Goal: Information Seeking & Learning: Learn about a topic

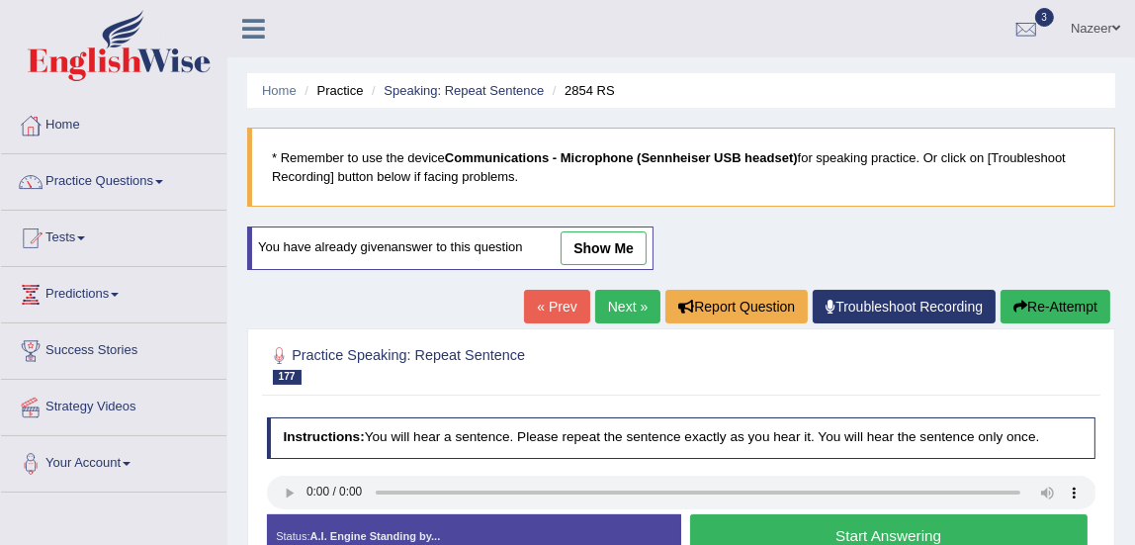
click at [77, 179] on link "Practice Questions" at bounding box center [113, 178] width 225 height 49
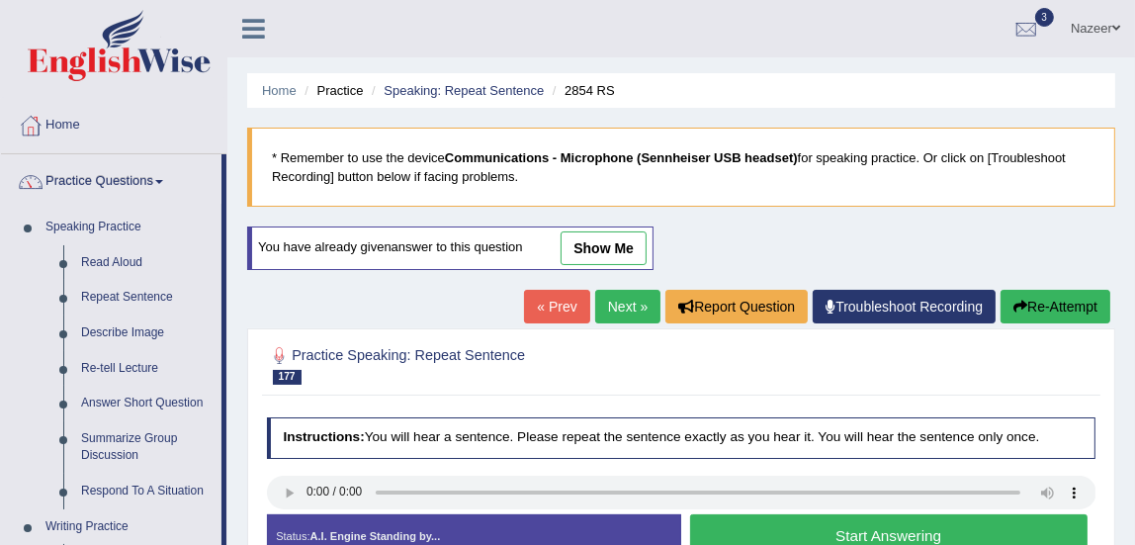
click at [77, 179] on link "Practice Questions" at bounding box center [111, 178] width 220 height 49
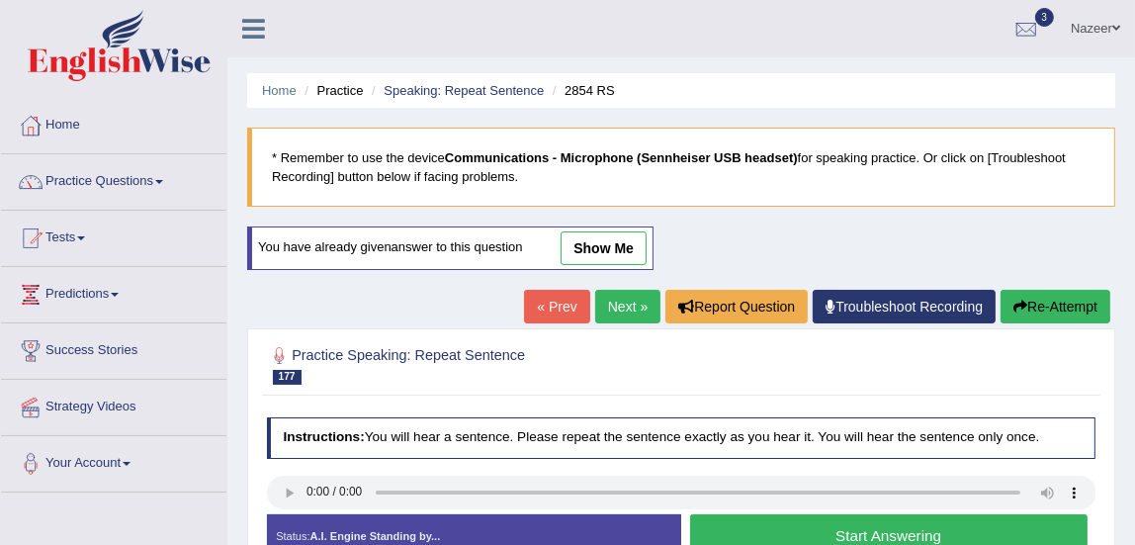
click at [77, 179] on link "Practice Questions" at bounding box center [113, 178] width 225 height 49
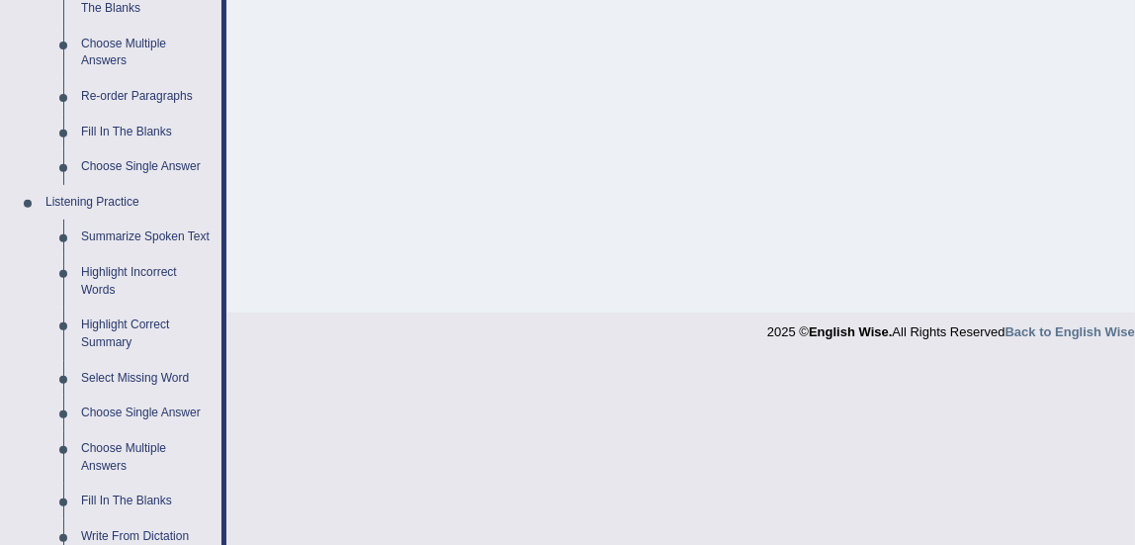
scroll to position [680, 0]
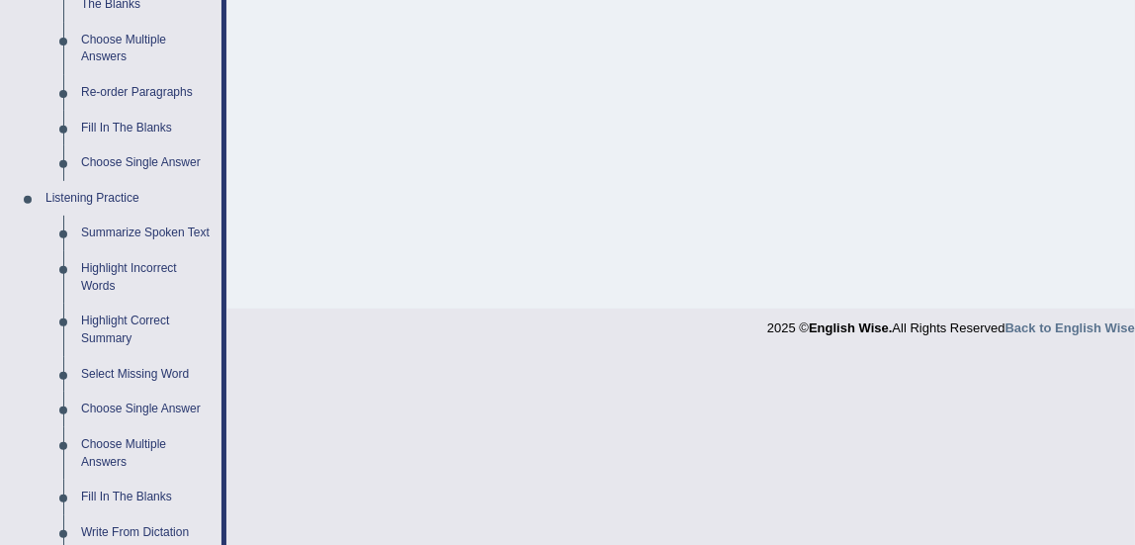
click at [105, 246] on link "Summarize Spoken Text" at bounding box center [146, 234] width 149 height 36
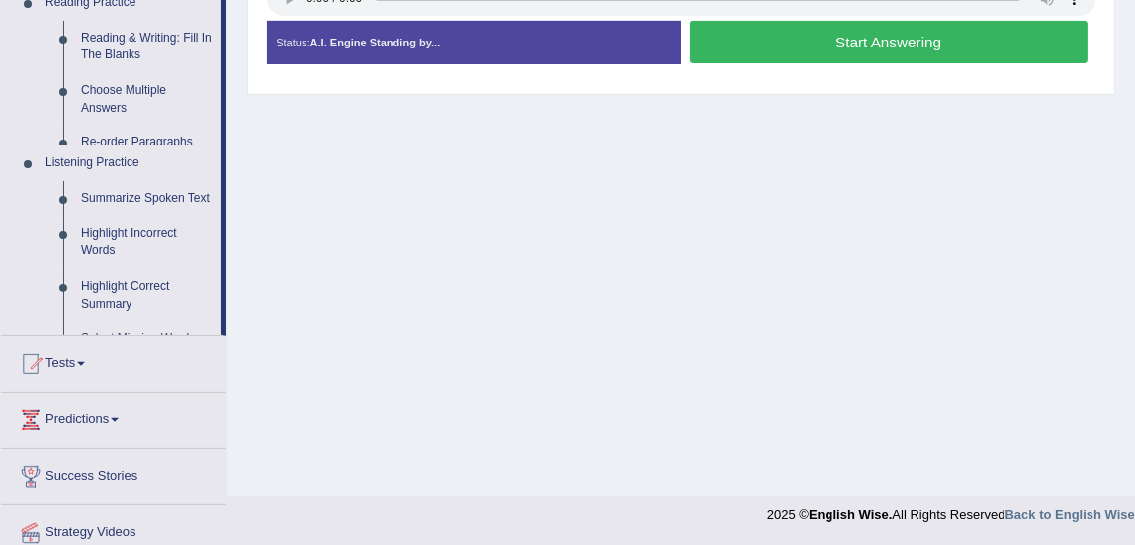
scroll to position [269, 0]
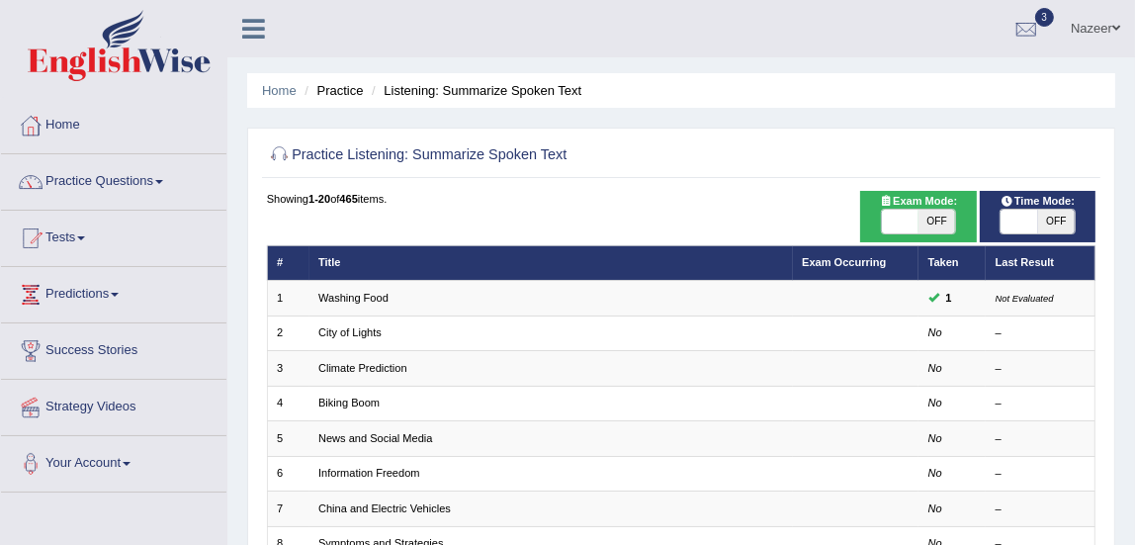
click at [354, 326] on link "City of Lights" at bounding box center [349, 332] width 63 height 12
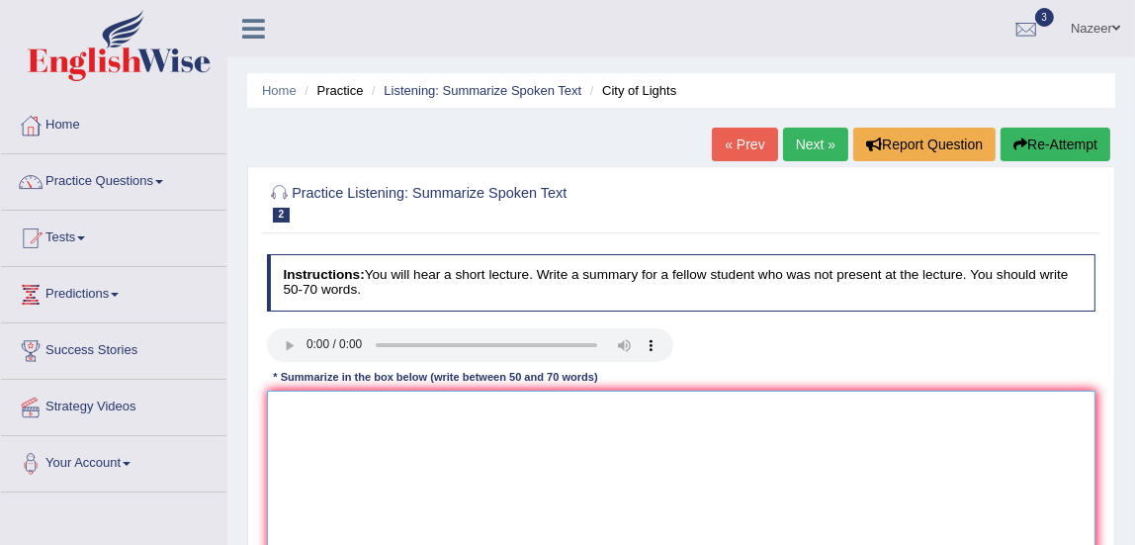
click at [327, 408] on textarea at bounding box center [682, 472] width 830 height 163
type textarea "o"
type textarea "S"
click at [771, 406] on textarea "The speaker has provided a comprehensive overview of lighting around the city a…" at bounding box center [682, 472] width 830 height 163
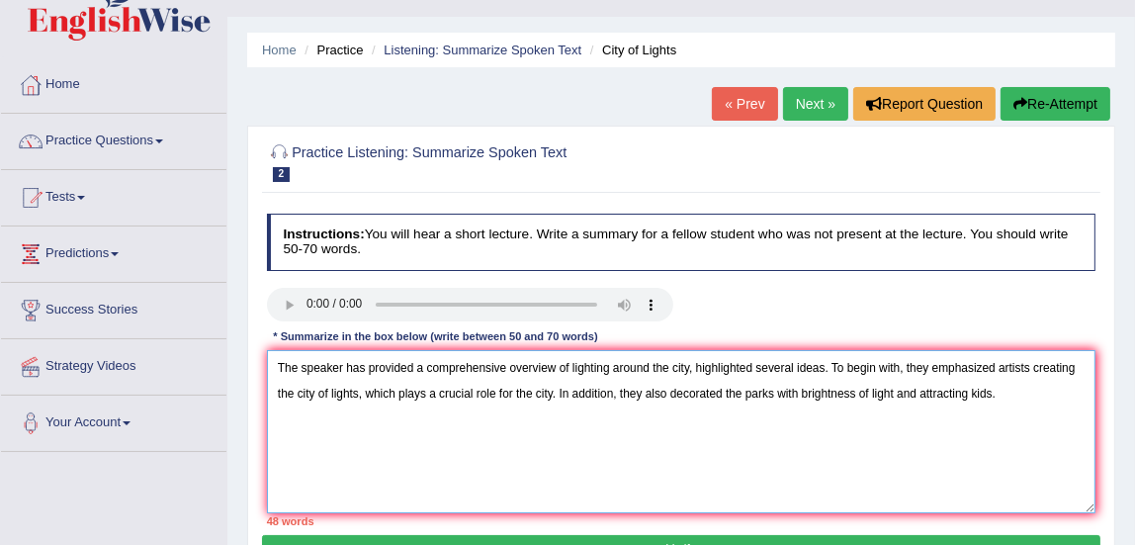
scroll to position [40, 0]
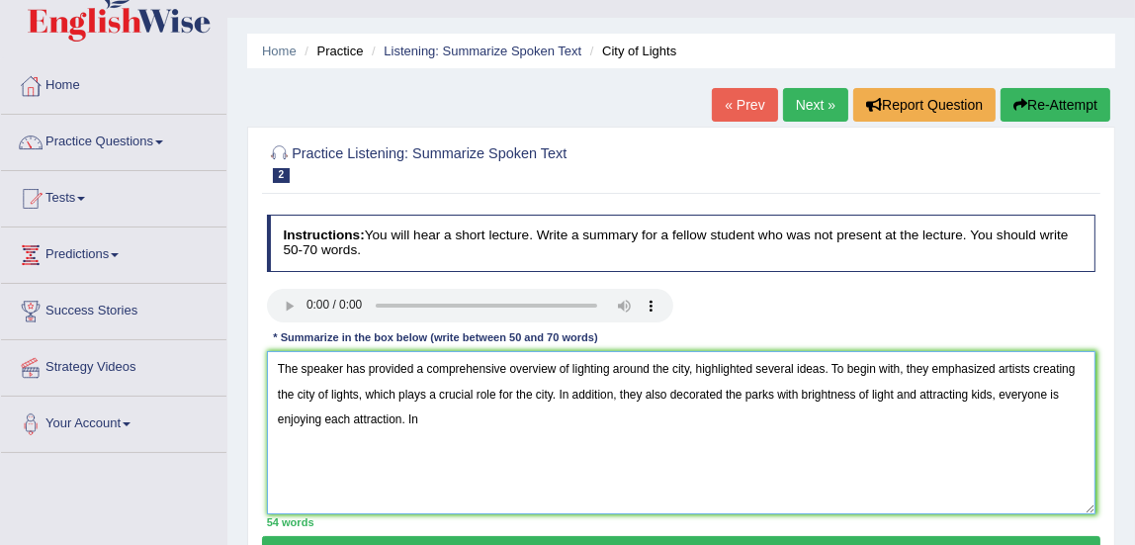
click at [1000, 395] on textarea "The speaker has provided a comprehensive overview of lighting around the city, …" at bounding box center [682, 432] width 830 height 163
click at [489, 419] on textarea "The speaker has provided a comprehensive overview of lighting around the city, …" at bounding box center [682, 432] width 830 height 163
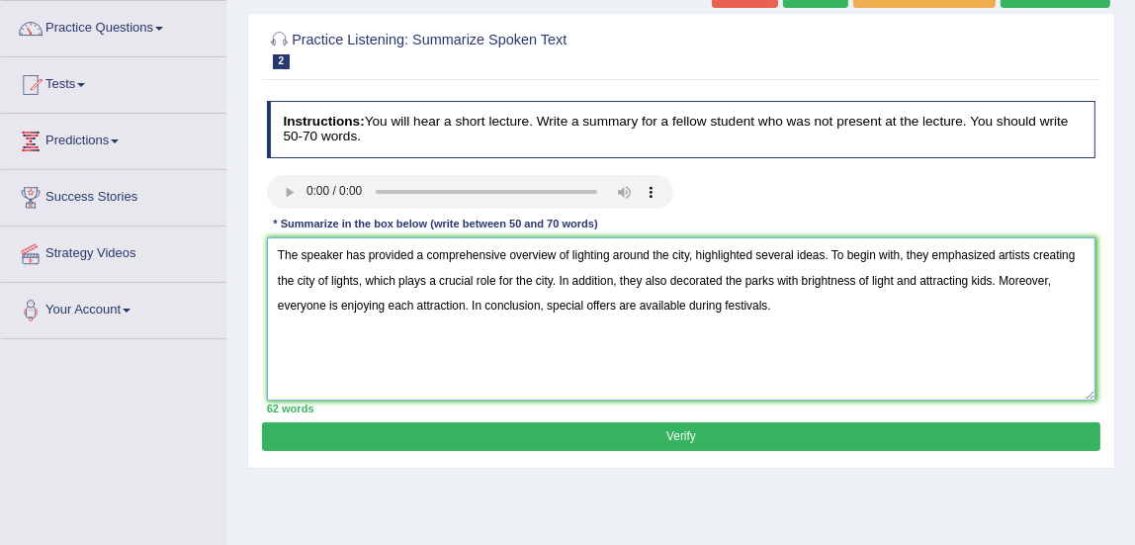
scroll to position [162, 0]
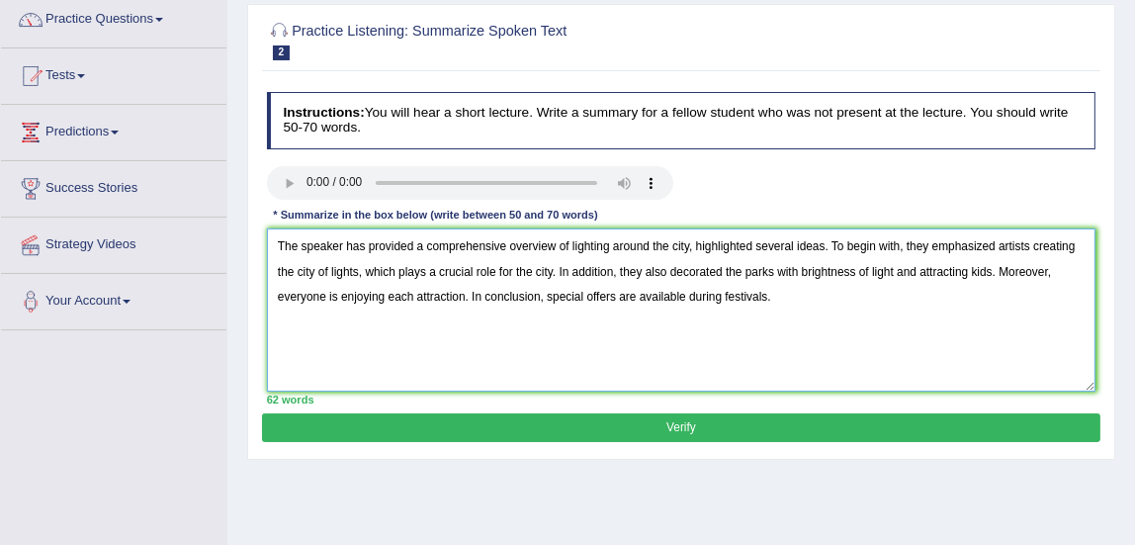
type textarea "The speaker has provided a comprehensive overview of lighting around the city, …"
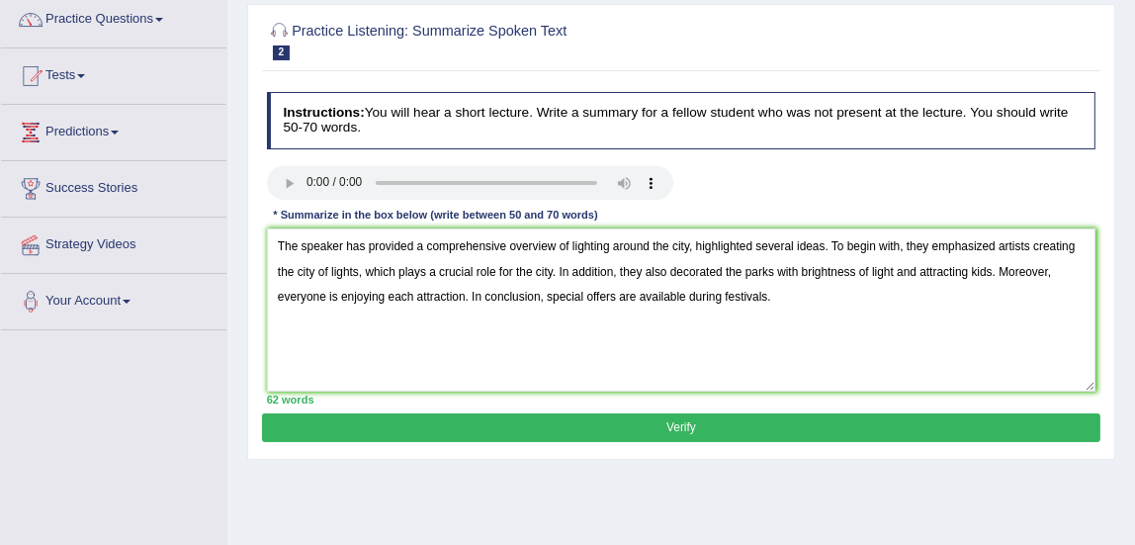
click at [690, 433] on button "Verify" at bounding box center [680, 427] width 837 height 29
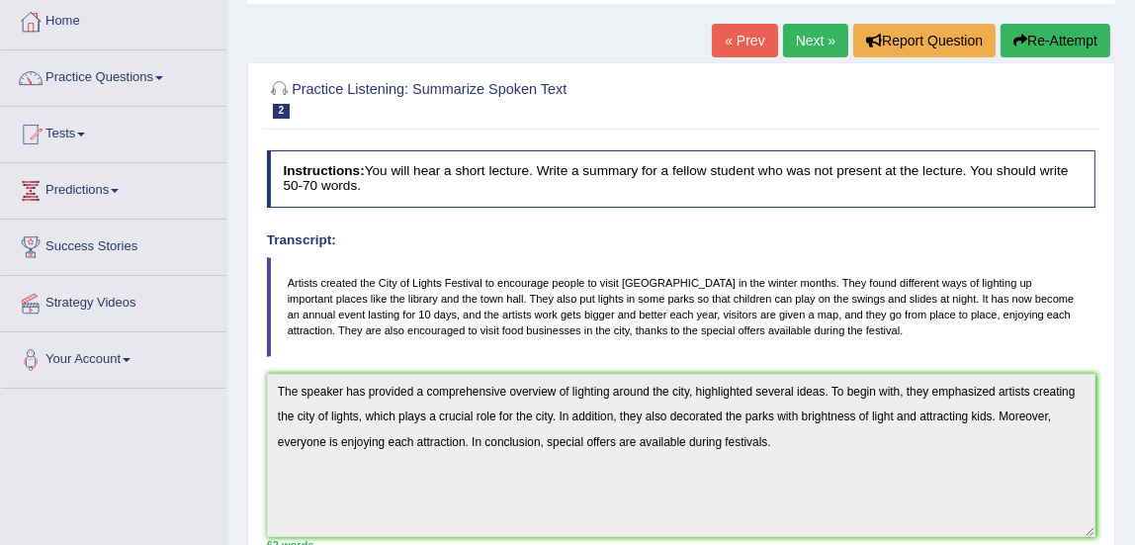
scroll to position [101, 0]
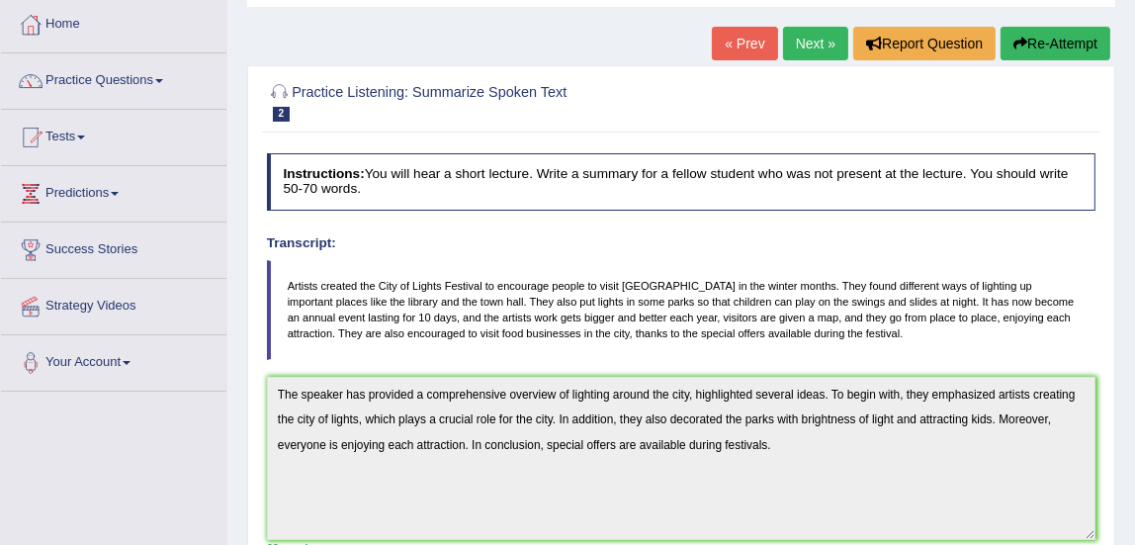
click at [813, 52] on link "Next »" at bounding box center [815, 44] width 65 height 34
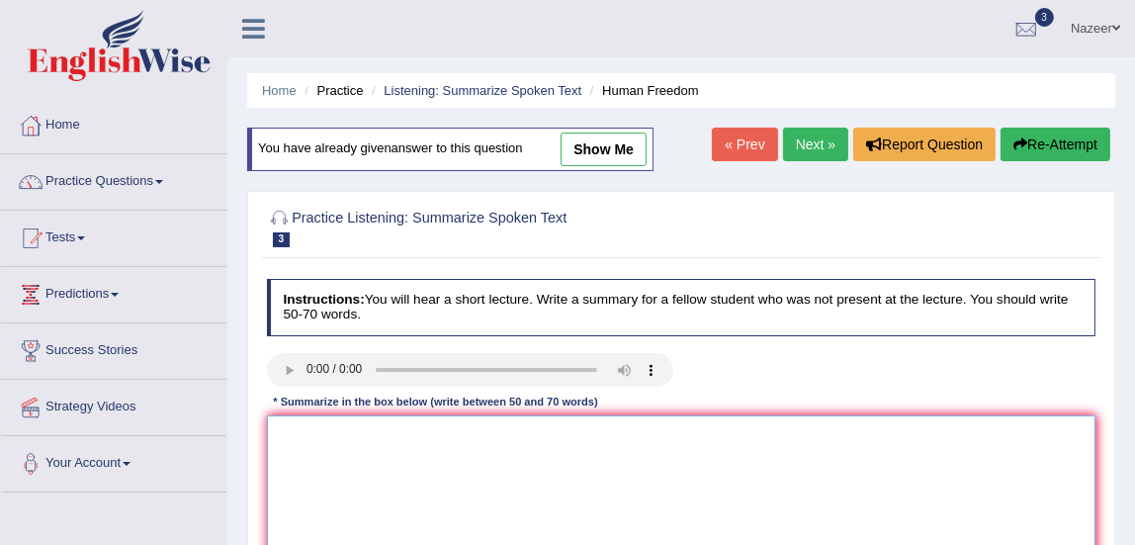
click at [319, 468] on textarea at bounding box center [682, 496] width 830 height 163
click at [281, 449] on textarea at bounding box center [682, 496] width 830 height 163
click at [309, 435] on textarea at bounding box center [682, 496] width 830 height 163
click at [387, 434] on textarea "The speaker of" at bounding box center [682, 496] width 830 height 163
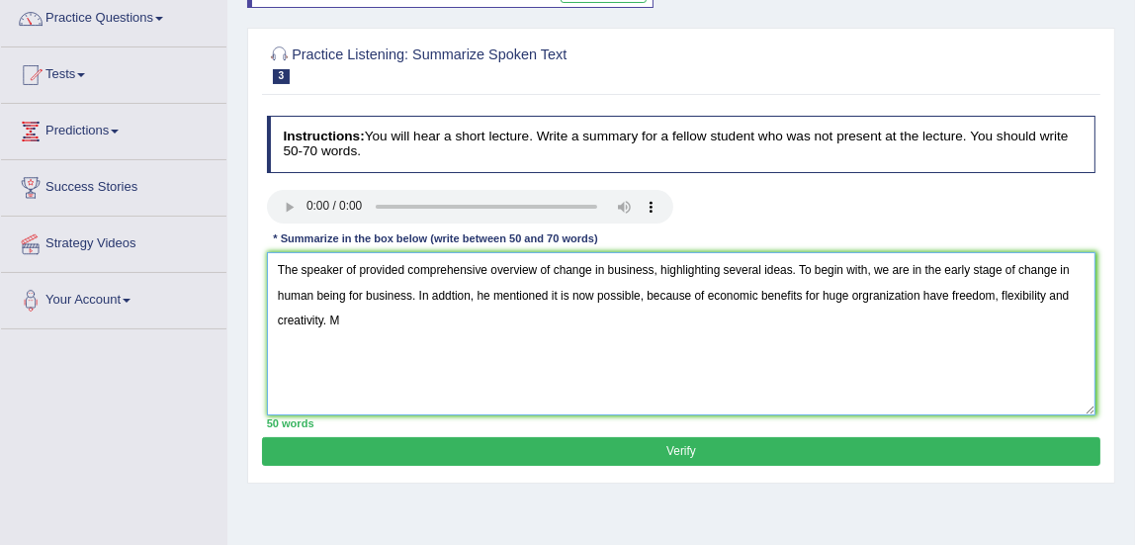
scroll to position [173, 0]
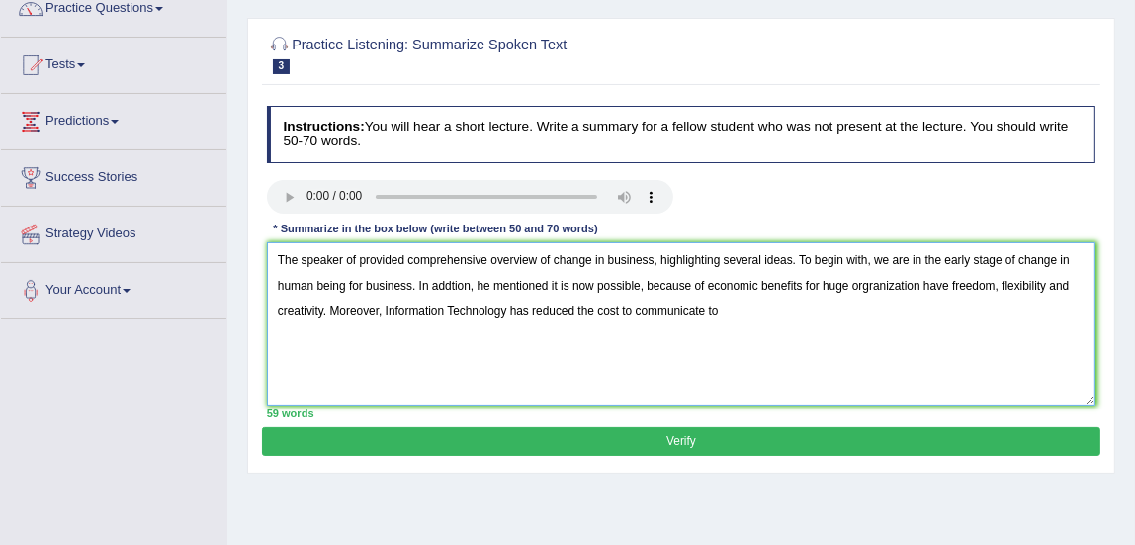
click at [634, 313] on textarea "The speaker of provided comprehensive overview of change in business, highlight…" at bounding box center [682, 323] width 830 height 163
drag, startPoint x: 706, startPoint y: 310, endPoint x: 751, endPoint y: 331, distance: 50.0
click at [751, 331] on textarea "The speaker of provided comprehensive overview of change in business, highlight…" at bounding box center [682, 323] width 830 height 163
click at [706, 309] on textarea "The speaker of provided comprehensive overview of change in business, highlight…" at bounding box center [682, 323] width 830 height 163
click at [790, 305] on textarea "The speaker of provided comprehensive overview of change in business, highlight…" at bounding box center [682, 323] width 830 height 163
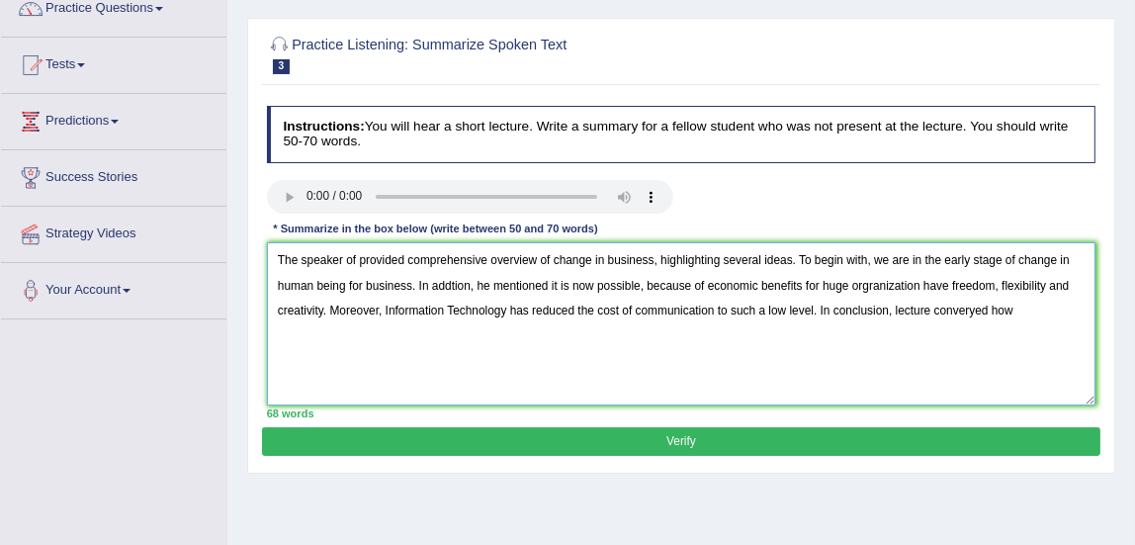
click at [794, 259] on textarea "The speaker of provided comprehensive overview of change in business, highlight…" at bounding box center [682, 323] width 830 height 163
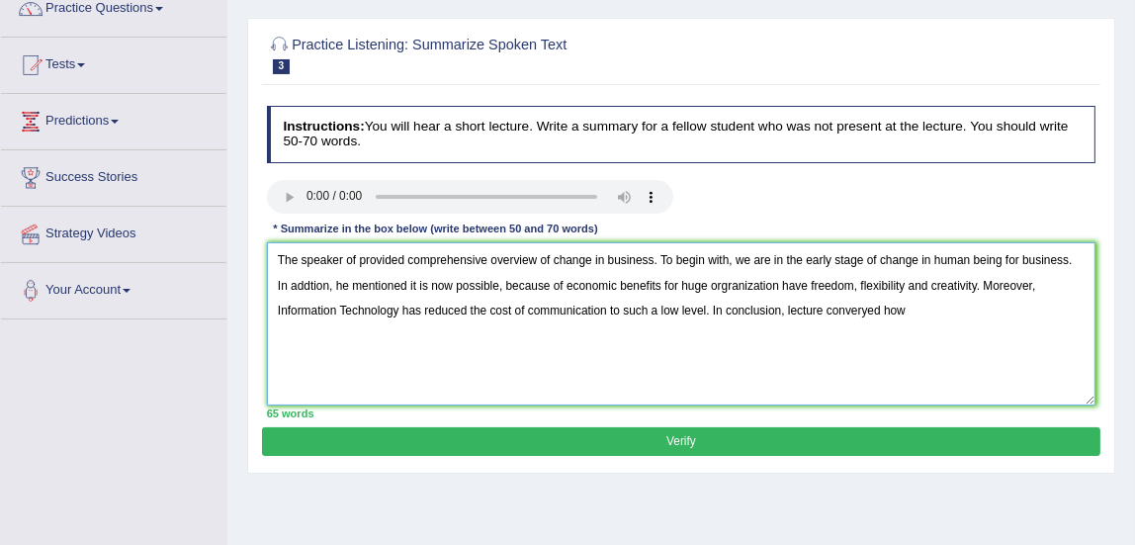
click at [922, 310] on textarea "The speaker of provided comprehensive overview of change in business. To begin …" at bounding box center [682, 323] width 830 height 163
type textarea "The speaker of provided comprehensive overview of change in business. To begin …"
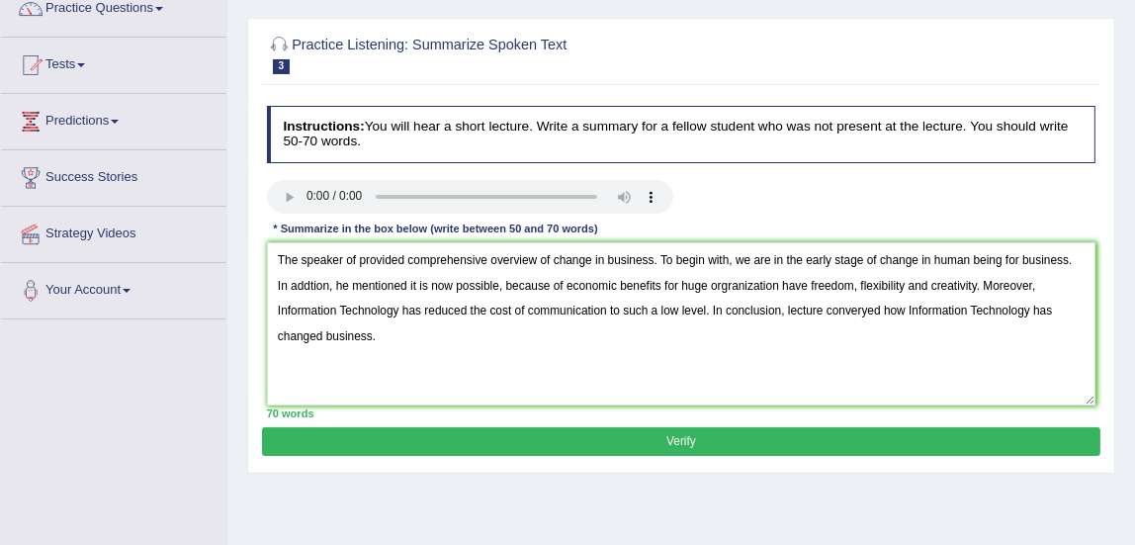
click at [825, 441] on button "Verify" at bounding box center [680, 441] width 837 height 29
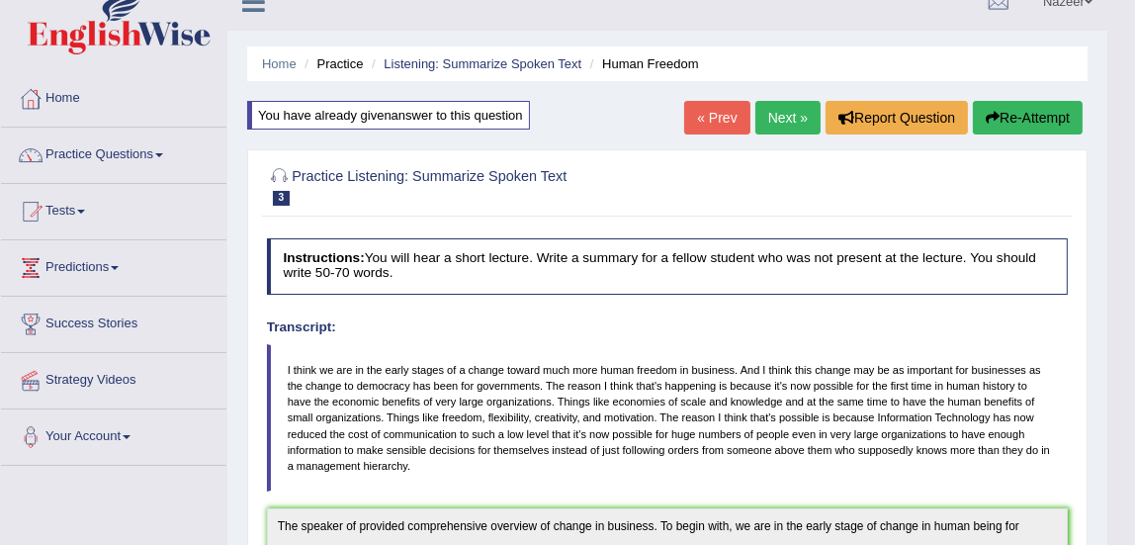
scroll to position [9, 0]
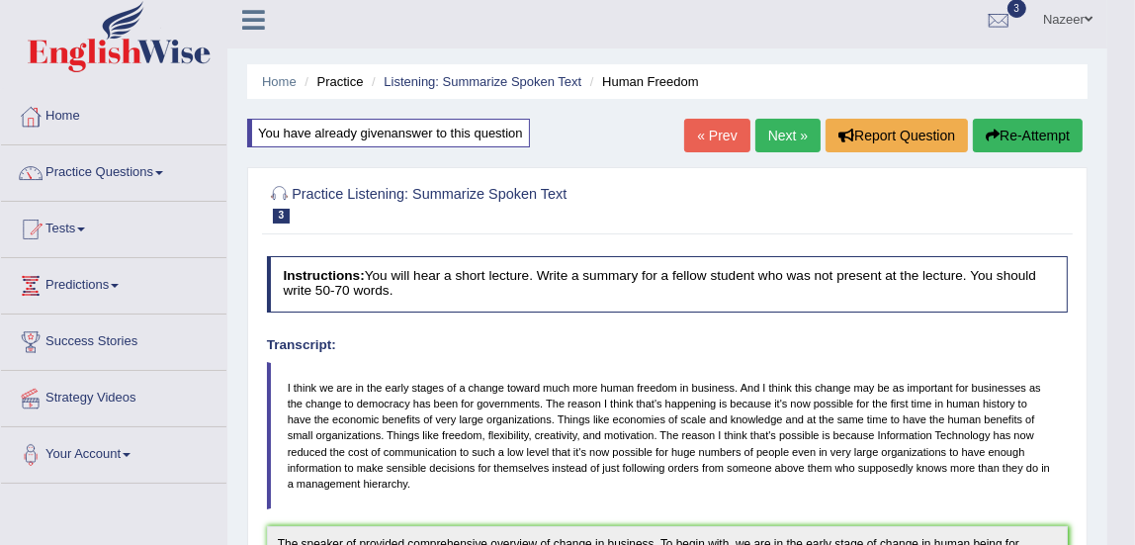
click at [780, 138] on link "Next »" at bounding box center [787, 136] width 65 height 34
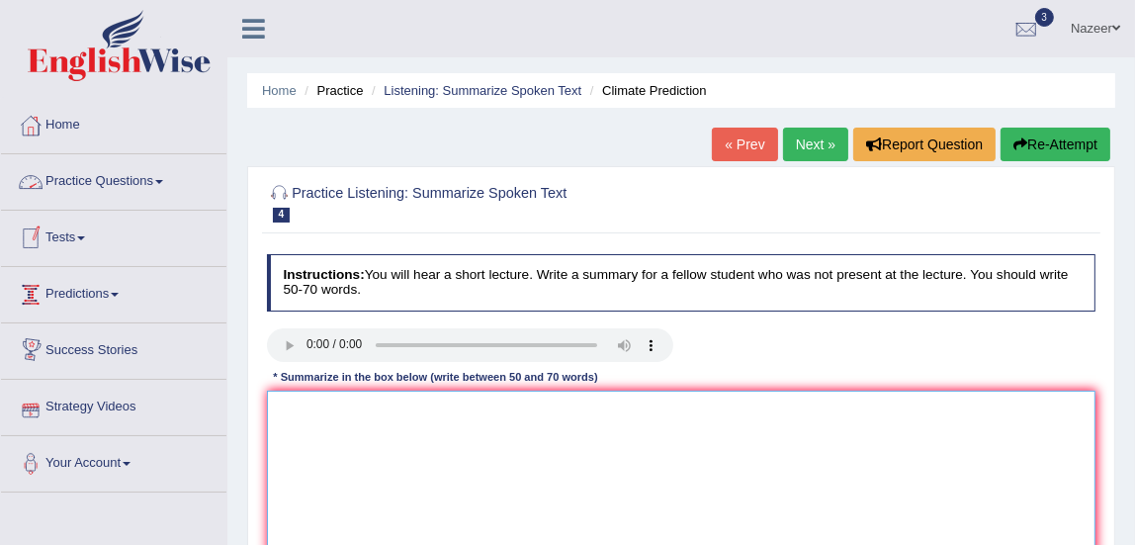
click at [304, 415] on textarea at bounding box center [682, 472] width 830 height 163
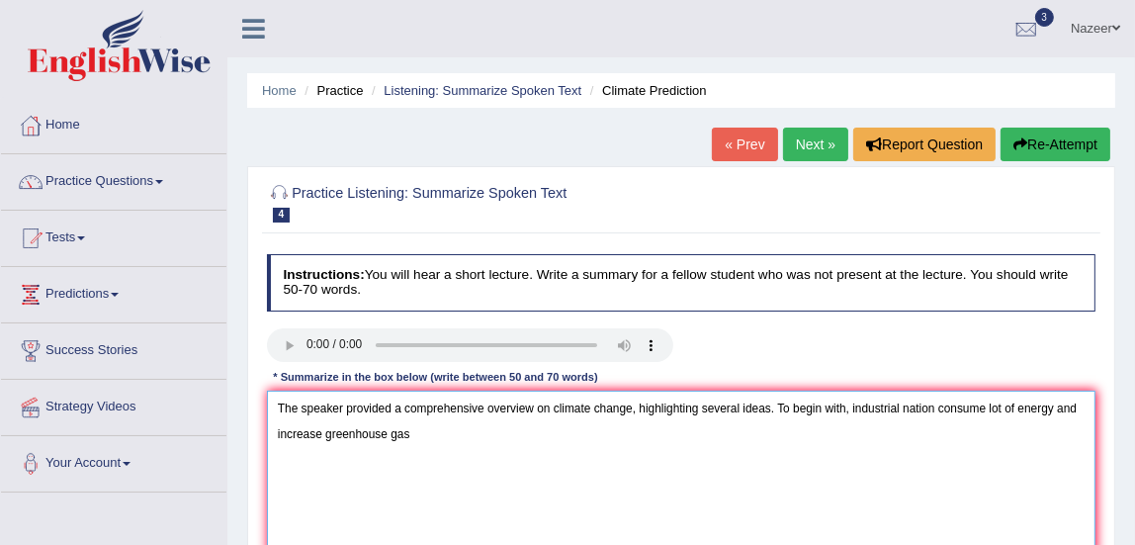
click at [1053, 414] on textarea "The speaker provided a comprehensive overview on climate change, highlighting s…" at bounding box center [682, 472] width 830 height 163
click at [433, 435] on textarea "The speaker provided a comprehensive overview on climate change, highlighting s…" at bounding box center [682, 472] width 830 height 163
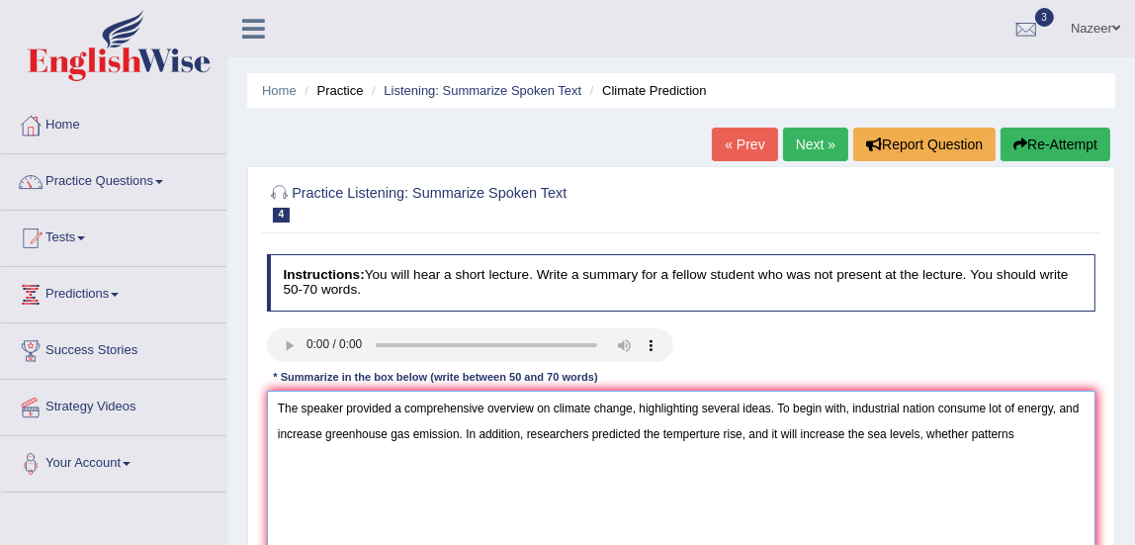
click at [1040, 456] on textarea "The speaker provided a comprehensive overview on climate change, highlighting s…" at bounding box center [682, 472] width 830 height 163
click at [926, 437] on textarea "The speaker provided a comprehensive overview on climate change, highlighting s…" at bounding box center [682, 472] width 830 height 163
click at [322, 459] on textarea "The speaker provided a comprehensive overview on climate change, highlighting s…" at bounding box center [682, 472] width 830 height 163
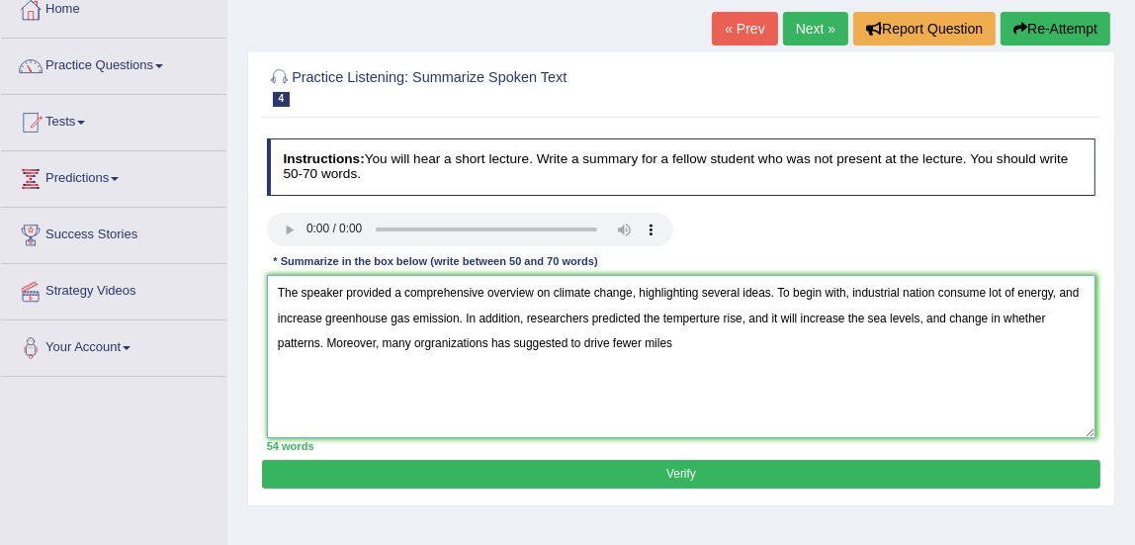
scroll to position [170, 0]
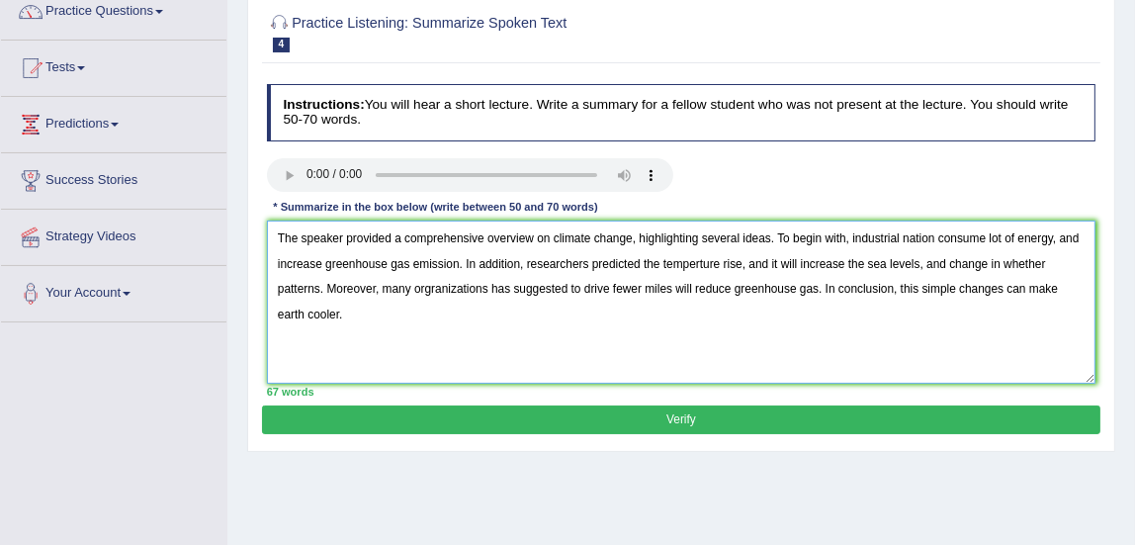
click at [732, 287] on textarea "The speaker provided a comprehensive overview on climate change, highlighting s…" at bounding box center [682, 301] width 830 height 163
type textarea "The speaker provided a comprehensive overview on climate change, highlighting s…"
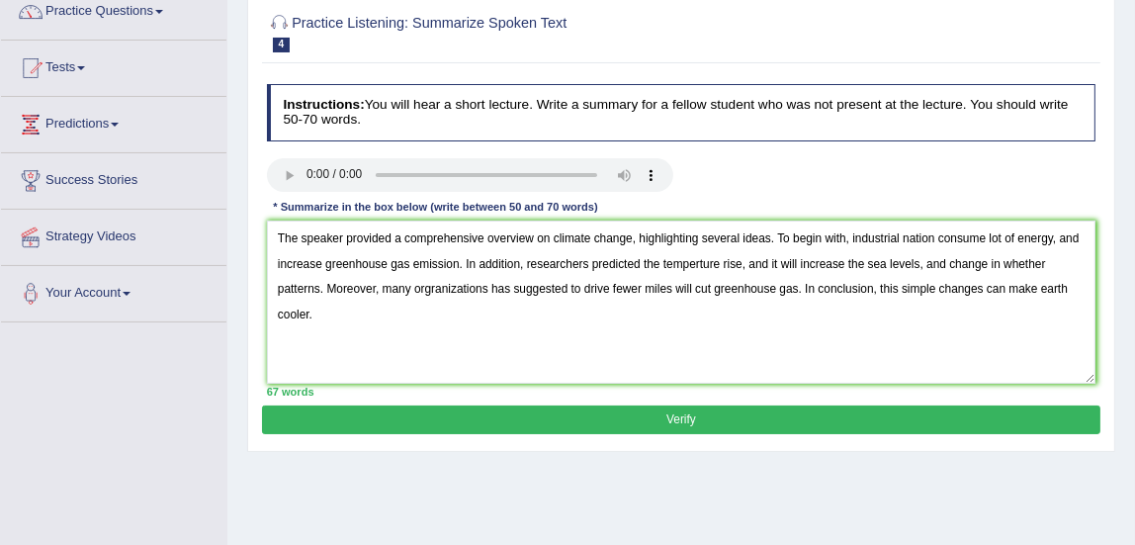
click at [771, 418] on button "Verify" at bounding box center [680, 419] width 837 height 29
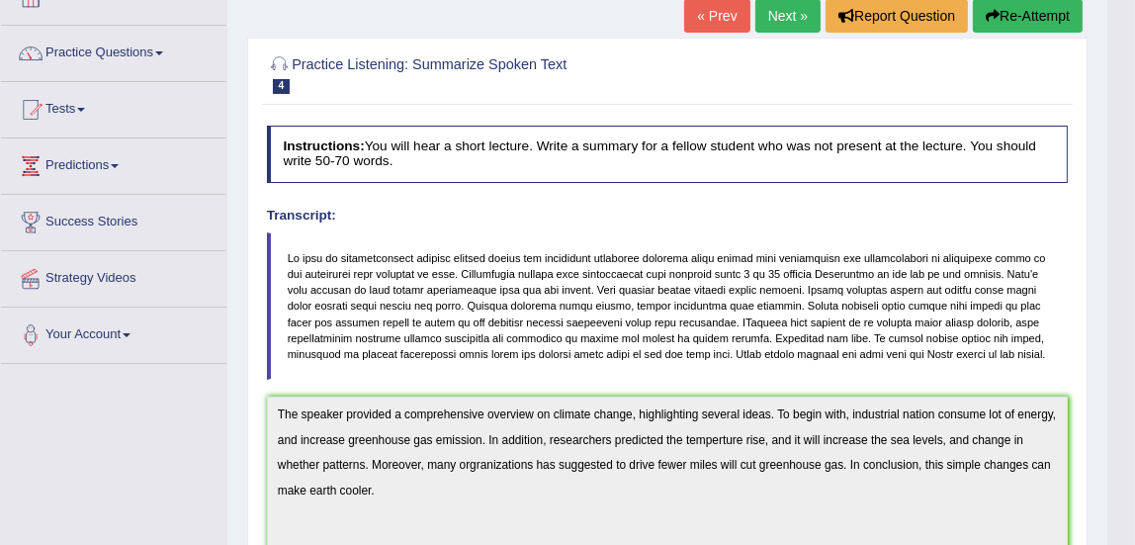
scroll to position [0, 0]
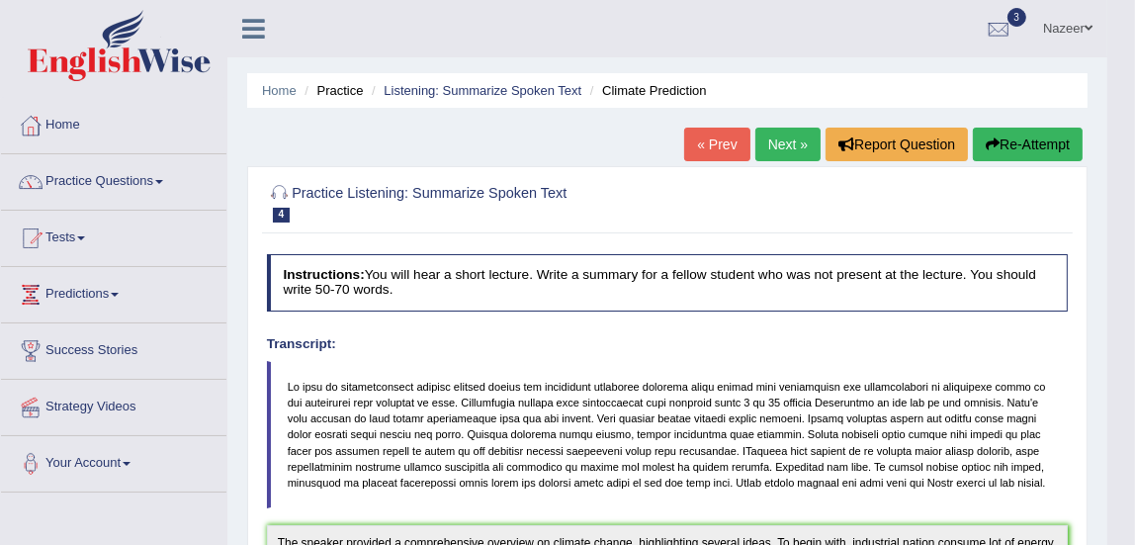
click at [783, 133] on link "Next »" at bounding box center [787, 145] width 65 height 34
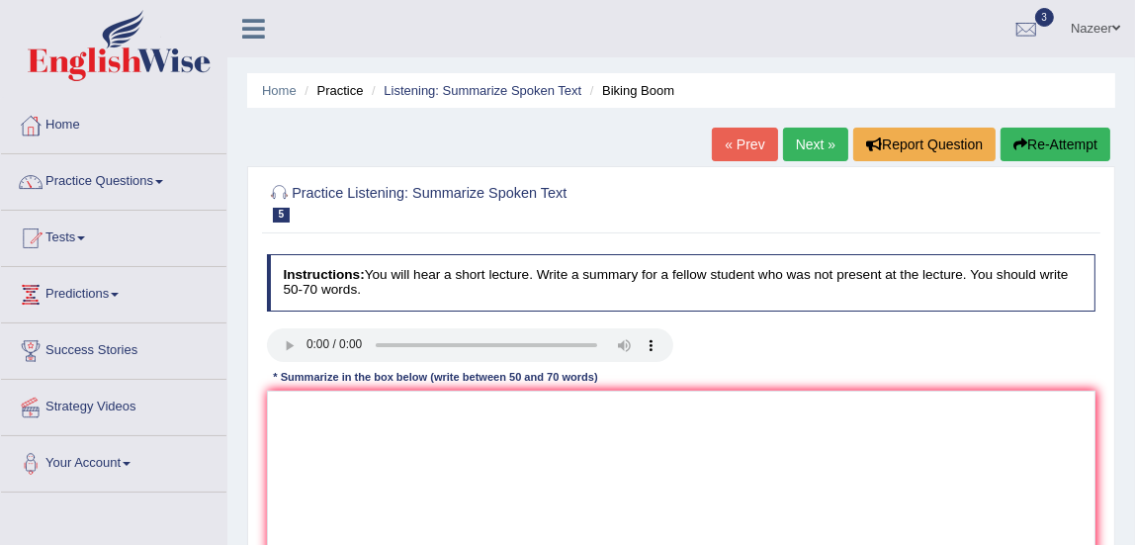
click at [1018, 50] on link "3" at bounding box center [1026, 25] width 59 height 51
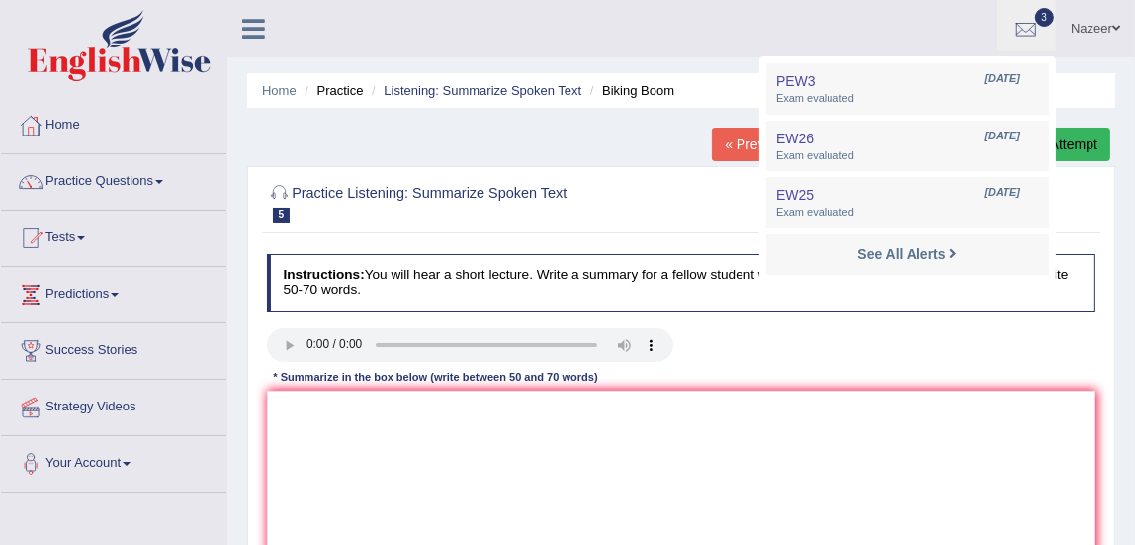
click at [732, 343] on div at bounding box center [681, 347] width 846 height 38
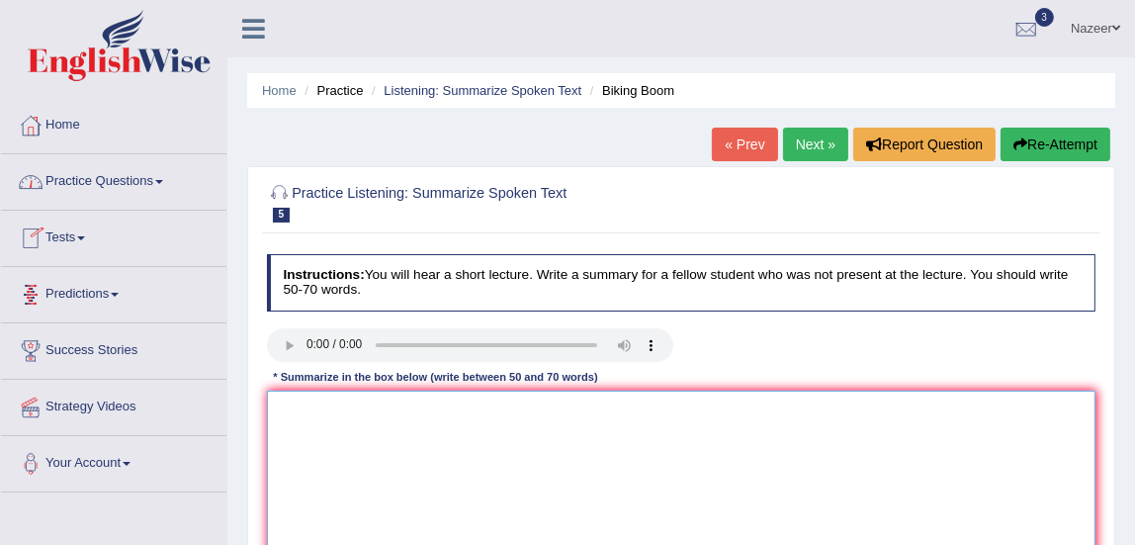
click at [360, 434] on textarea at bounding box center [682, 472] width 830 height 163
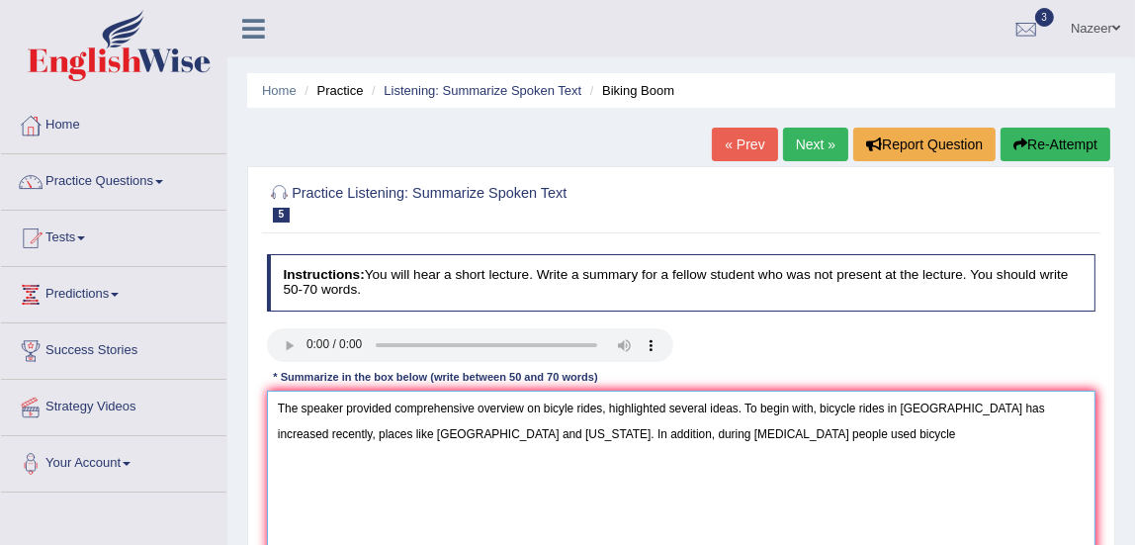
drag, startPoint x: 727, startPoint y: 434, endPoint x: 761, endPoint y: 455, distance: 40.4
click at [761, 455] on textarea "The speaker provided comprehensive overview on bicyle rides, highlighted severa…" at bounding box center [682, 472] width 830 height 163
click at [733, 434] on textarea "The speaker provided comprehensive overview on bicyle rides, highlighted severa…" at bounding box center [682, 472] width 830 height 163
click at [777, 437] on textarea "The speaker provided comprehensive overview on bicyle rides, highlighted severa…" at bounding box center [682, 472] width 830 height 163
click at [966, 428] on textarea "The speaker provided comprehensive overview on bicyle rides, highlighted severa…" at bounding box center [682, 472] width 830 height 163
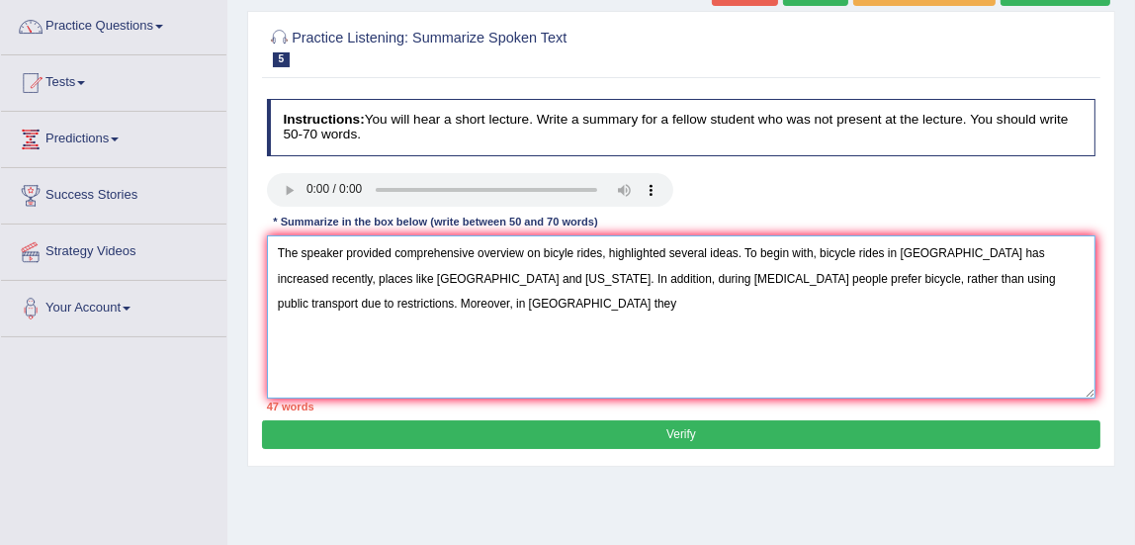
scroll to position [174, 0]
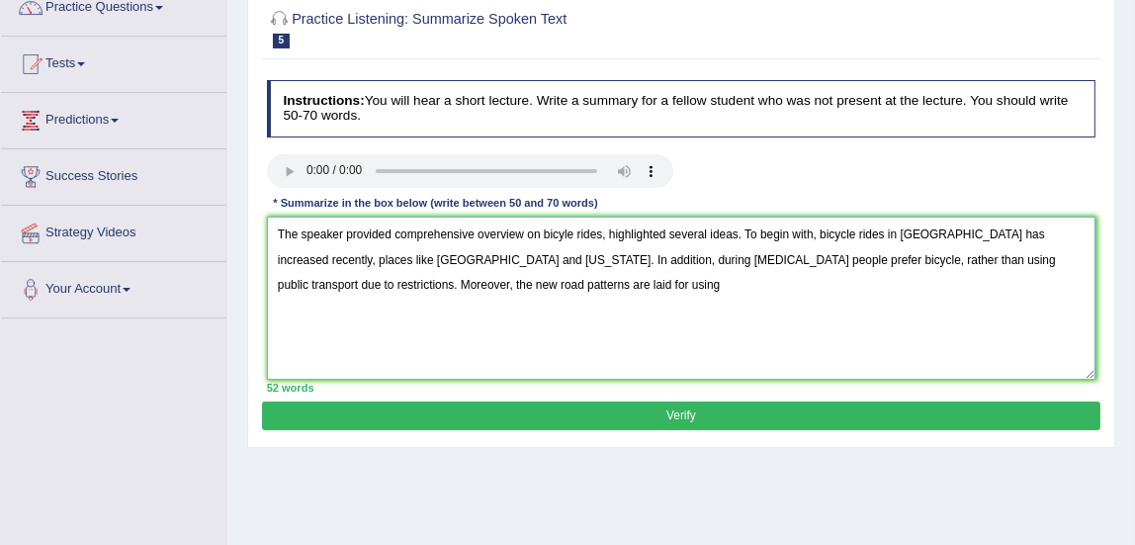
click at [349, 282] on textarea "The speaker provided comprehensive overview on bicyle rides, highlighted severa…" at bounding box center [682, 298] width 830 height 163
click at [572, 281] on textarea "The speaker provided comprehensive overview on bicyle rides, highlighted severa…" at bounding box center [682, 298] width 830 height 163
click at [328, 287] on textarea "The speaker provided comprehensive overview on bicyle rides, highlighted severa…" at bounding box center [682, 298] width 830 height 163
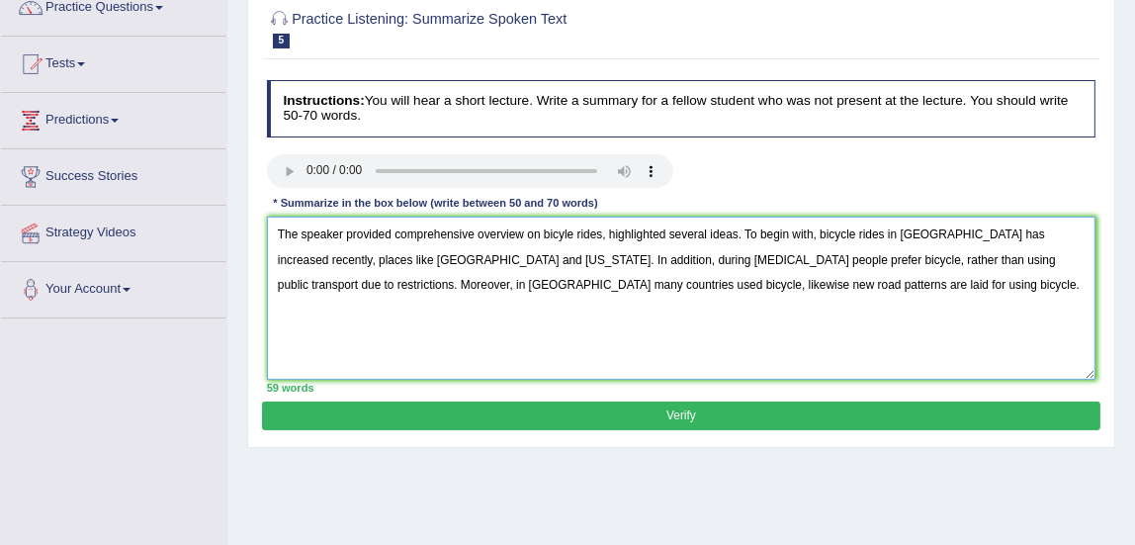
click at [811, 284] on textarea "The speaker provided comprehensive overview on bicyle rides, highlighted severa…" at bounding box center [682, 298] width 830 height 163
type textarea "The speaker provided comprehensive overview on bicyle rides, highlighted severa…"
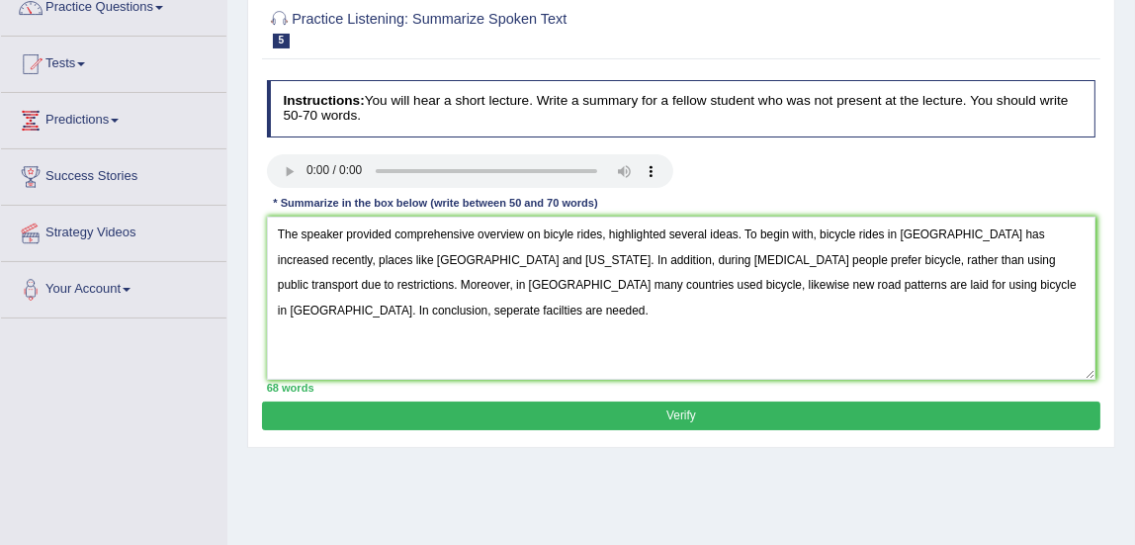
click at [774, 407] on button "Verify" at bounding box center [680, 415] width 837 height 29
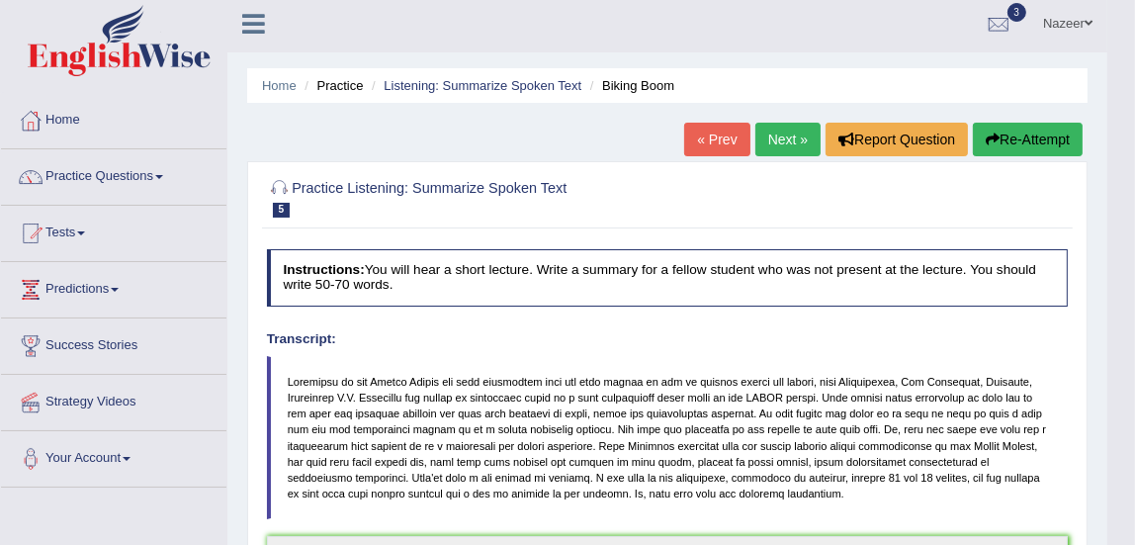
scroll to position [4, 0]
click at [801, 138] on link "Next »" at bounding box center [787, 141] width 65 height 34
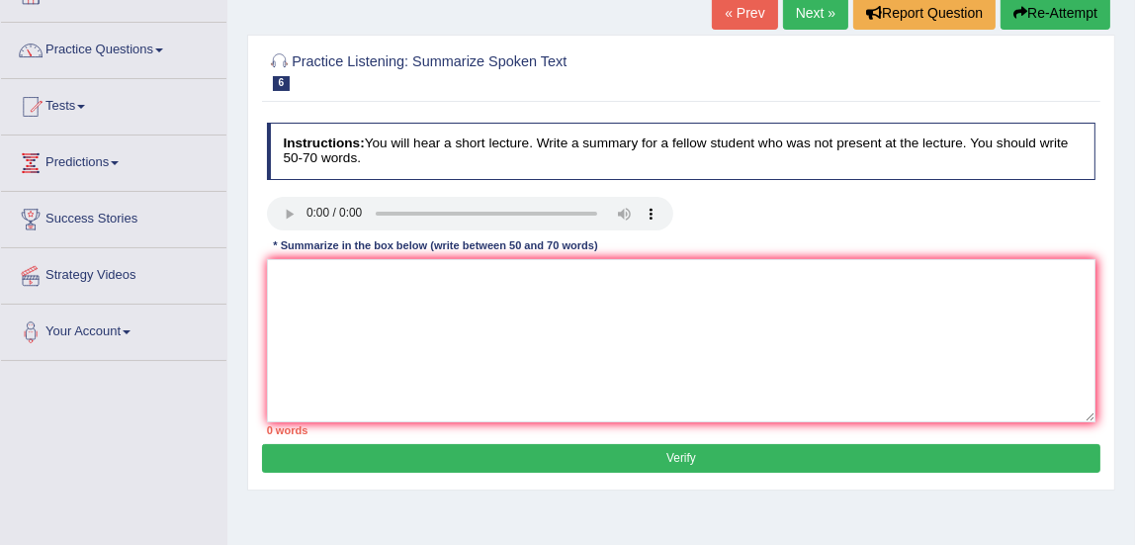
scroll to position [130, 0]
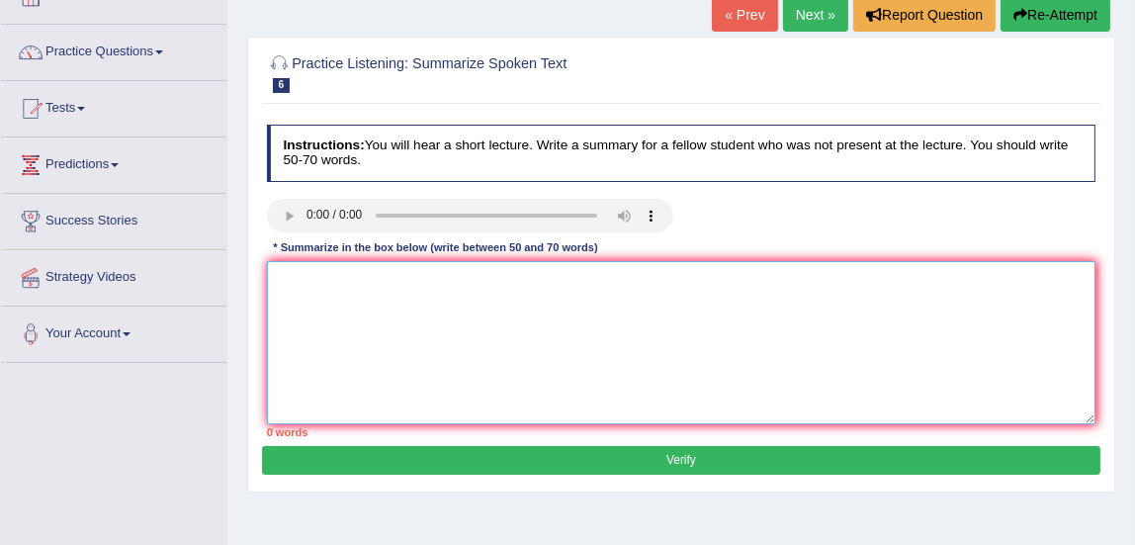
click at [574, 299] on textarea at bounding box center [682, 342] width 830 height 163
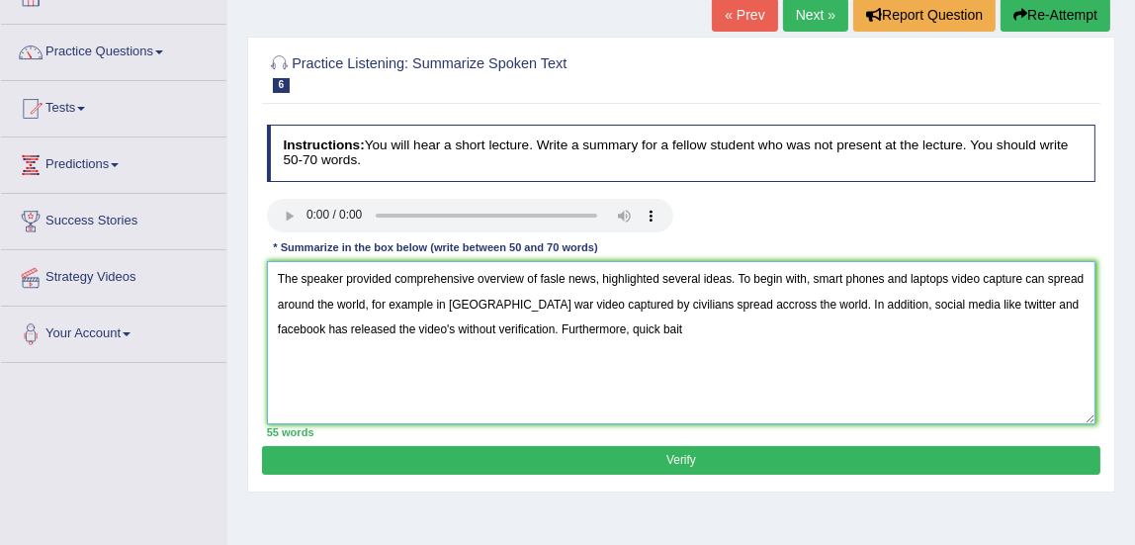
click at [805, 349] on textarea "The speaker provided comprehensive overview of fasle news, highlighted several …" at bounding box center [682, 342] width 830 height 163
drag, startPoint x: 774, startPoint y: 342, endPoint x: 836, endPoint y: 337, distance: 62.5
click at [836, 337] on textarea "The speaker provided comprehensive overview of fasle news, highlighted several …" at bounding box center [682, 342] width 830 height 163
click at [554, 330] on textarea "The speaker provided comprehensive overview of fasle news, highlighted several …" at bounding box center [682, 342] width 830 height 163
click at [913, 338] on textarea "The speaker provided comprehensive overview of fasle news, highlighted several …" at bounding box center [682, 342] width 830 height 163
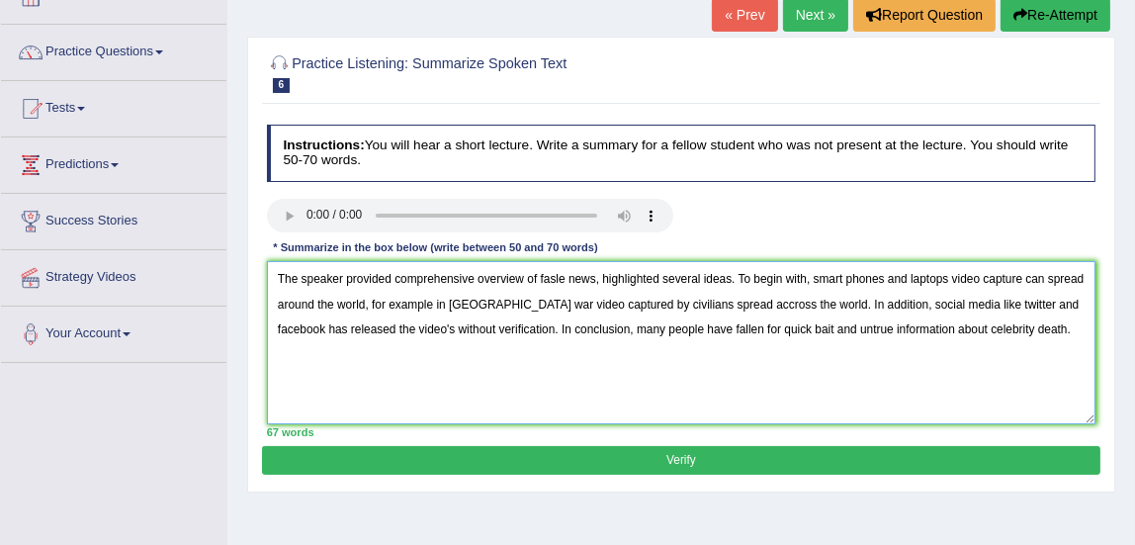
type textarea "The speaker provided comprehensive overview of fasle news, highlighted several …"
click at [861, 453] on button "Verify" at bounding box center [680, 460] width 837 height 29
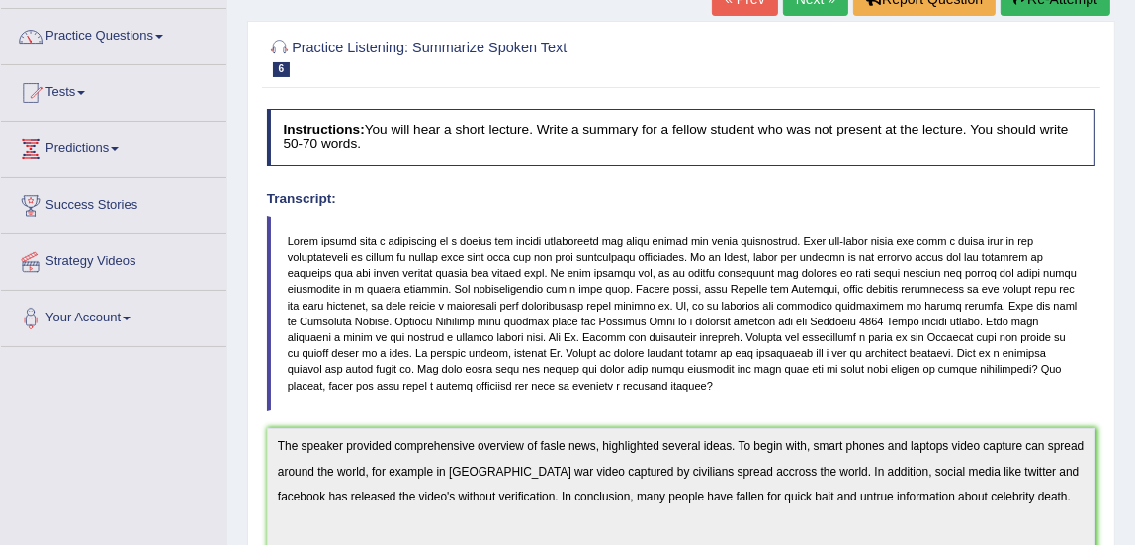
scroll to position [117, 0]
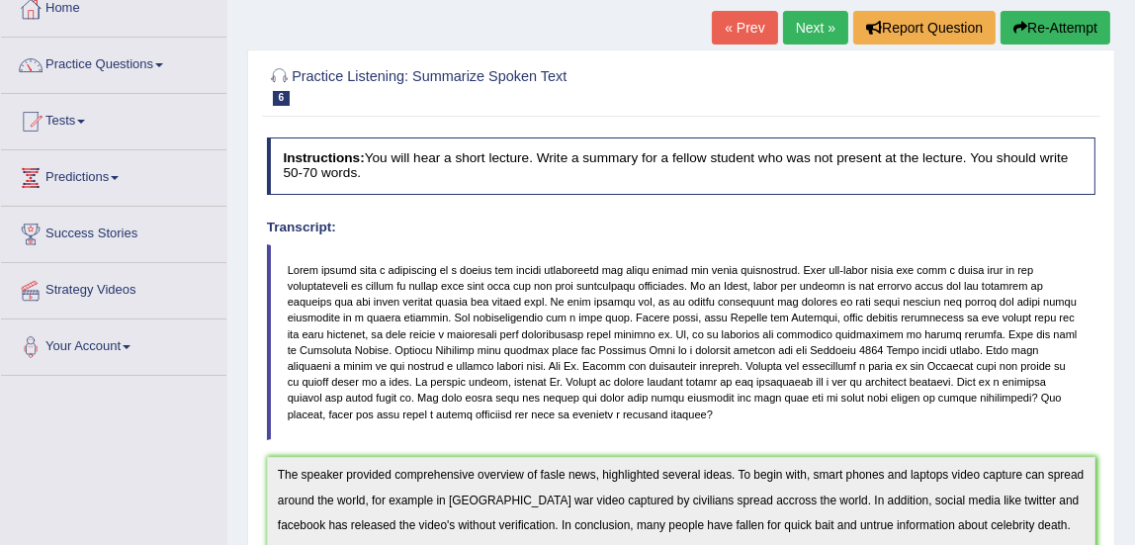
click at [75, 12] on link "Home" at bounding box center [113, 5] width 225 height 49
